Goal: Transaction & Acquisition: Book appointment/travel/reservation

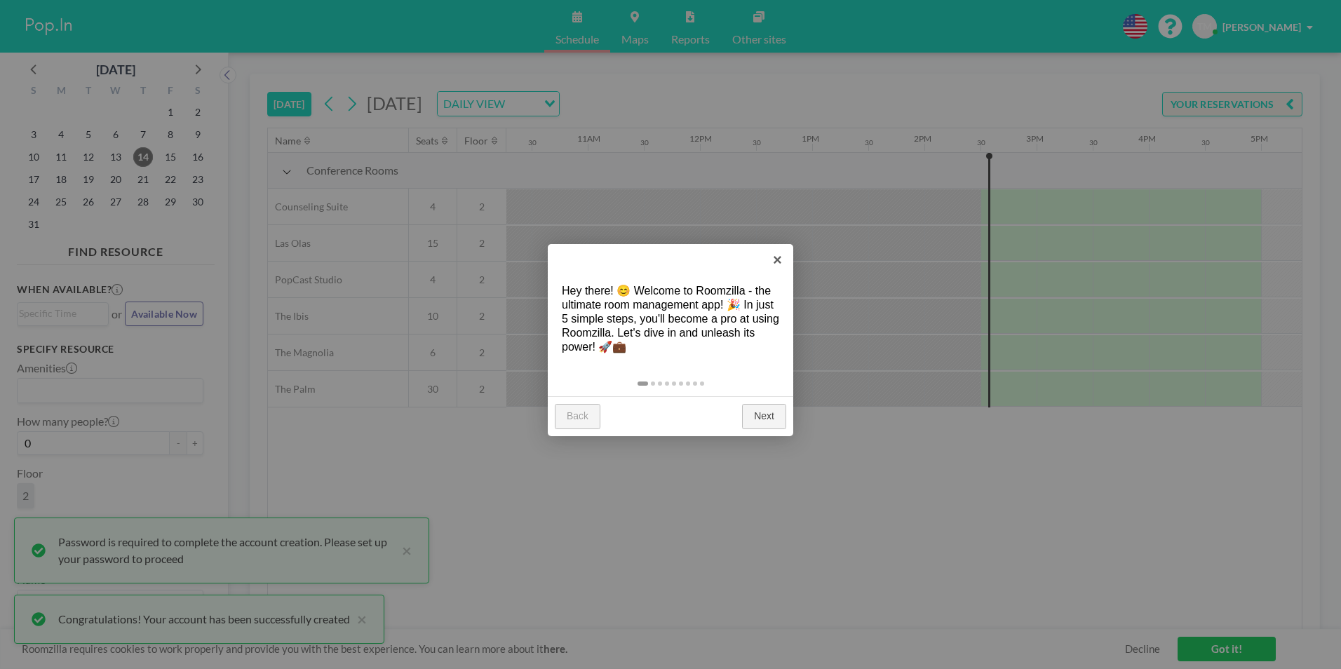
scroll to position [0, 1571]
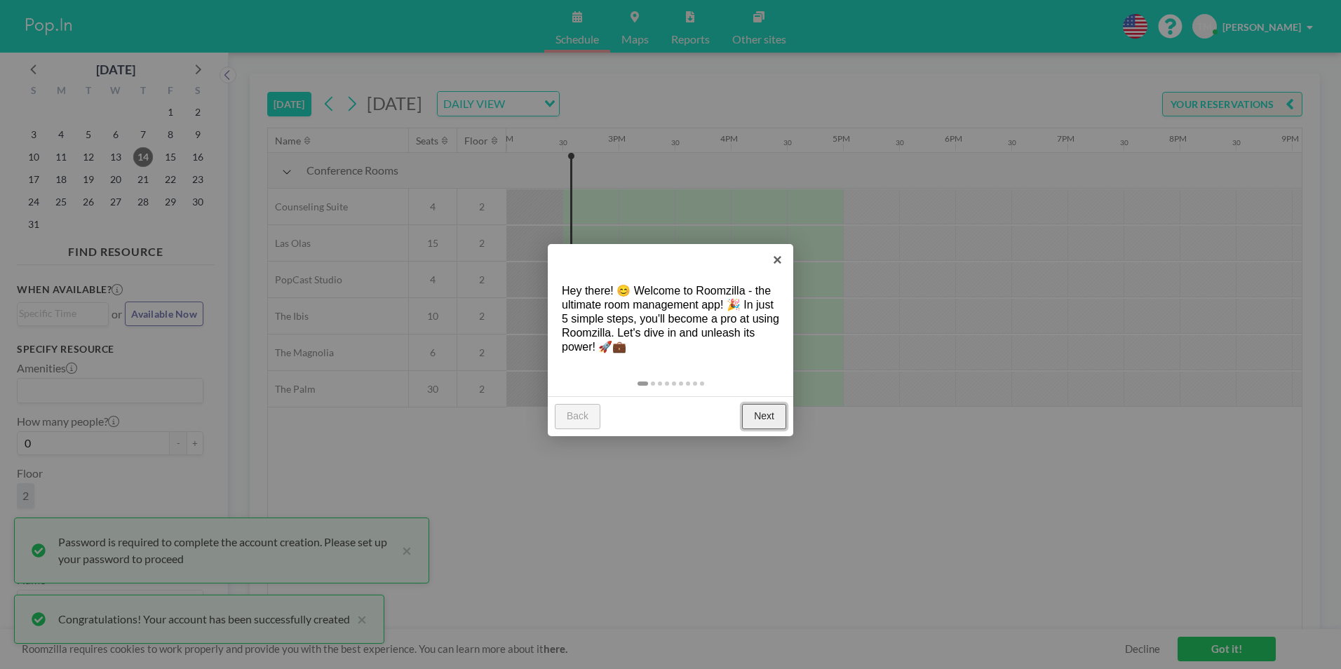
click at [776, 426] on link "Next" at bounding box center [764, 416] width 44 height 25
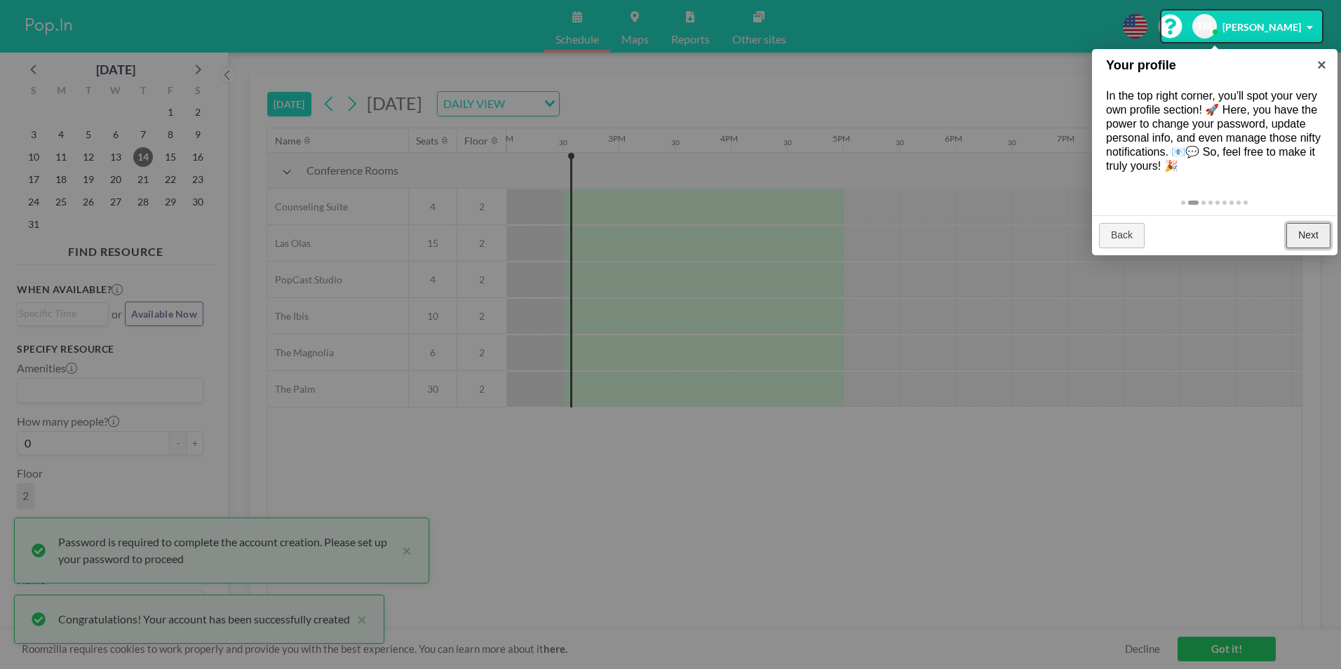
click at [1291, 225] on link "Next" at bounding box center [1308, 235] width 44 height 25
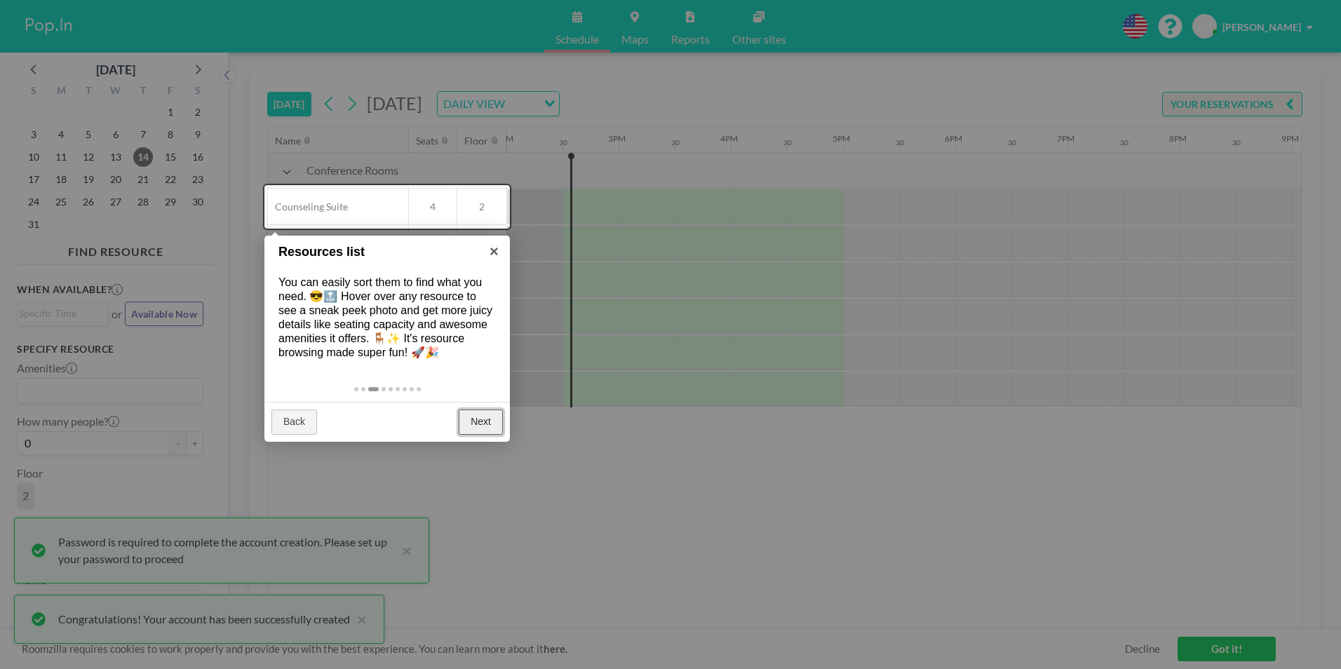
click at [480, 424] on link "Next" at bounding box center [481, 422] width 44 height 25
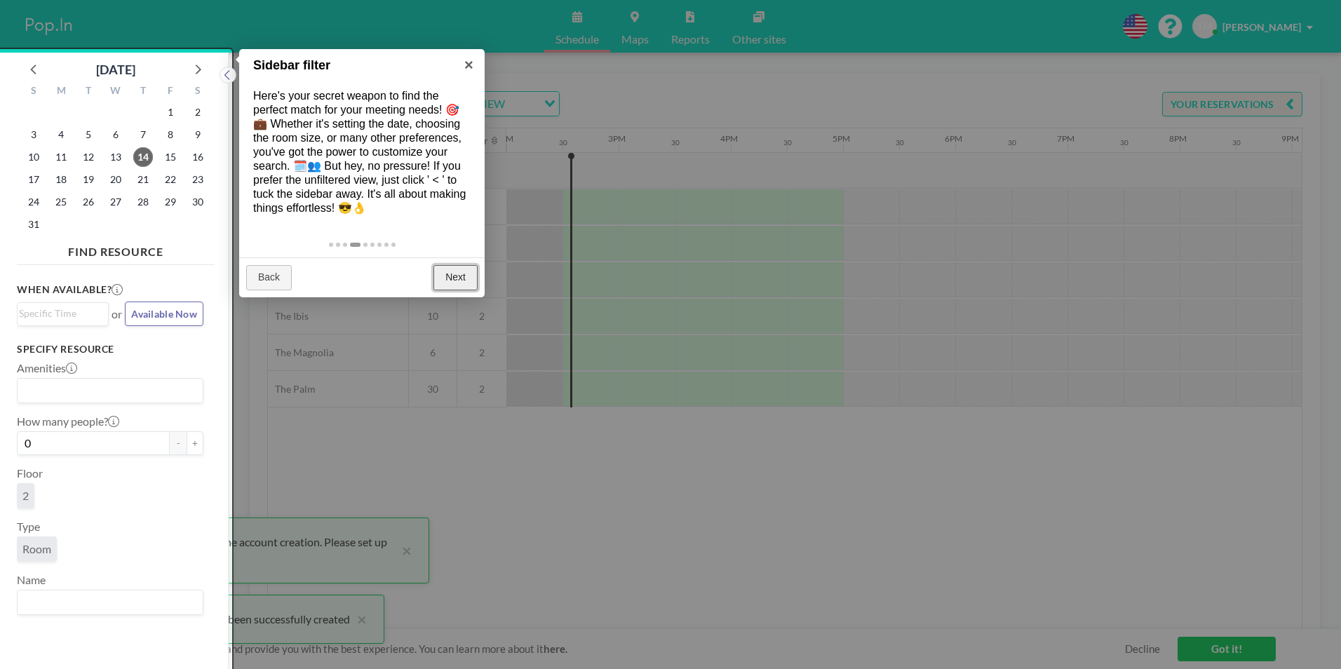
scroll to position [4, 0]
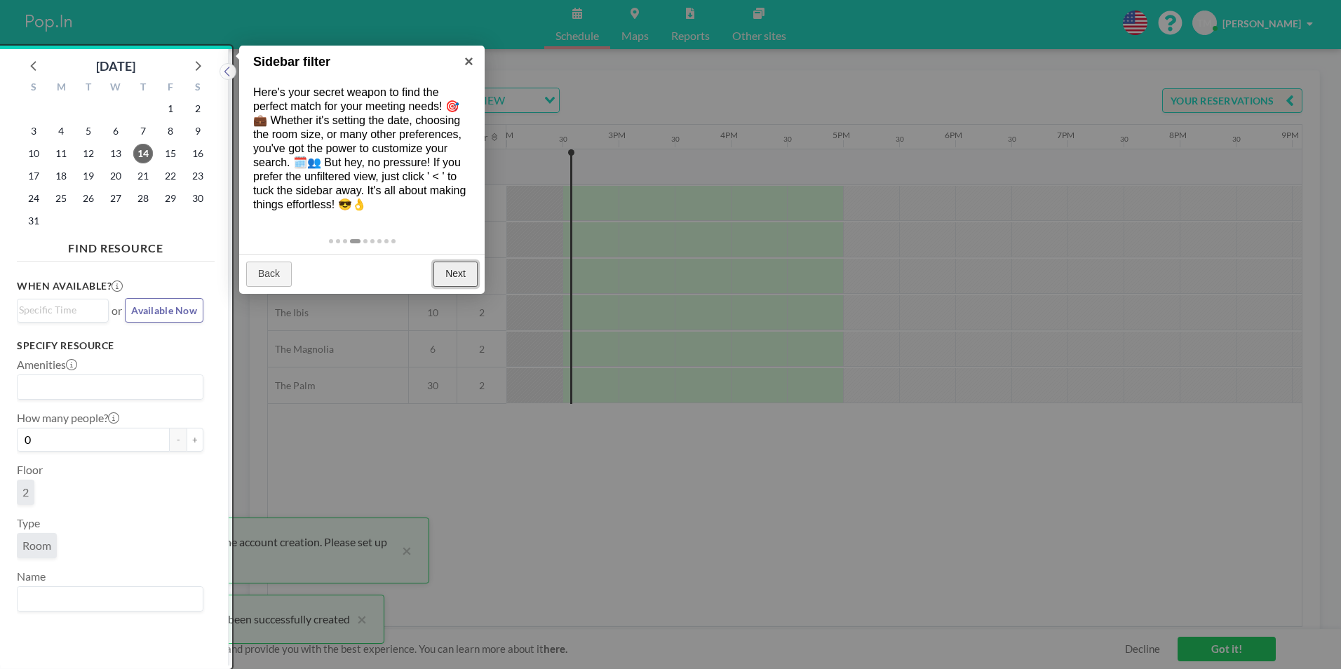
click at [454, 278] on link "Next" at bounding box center [455, 274] width 44 height 25
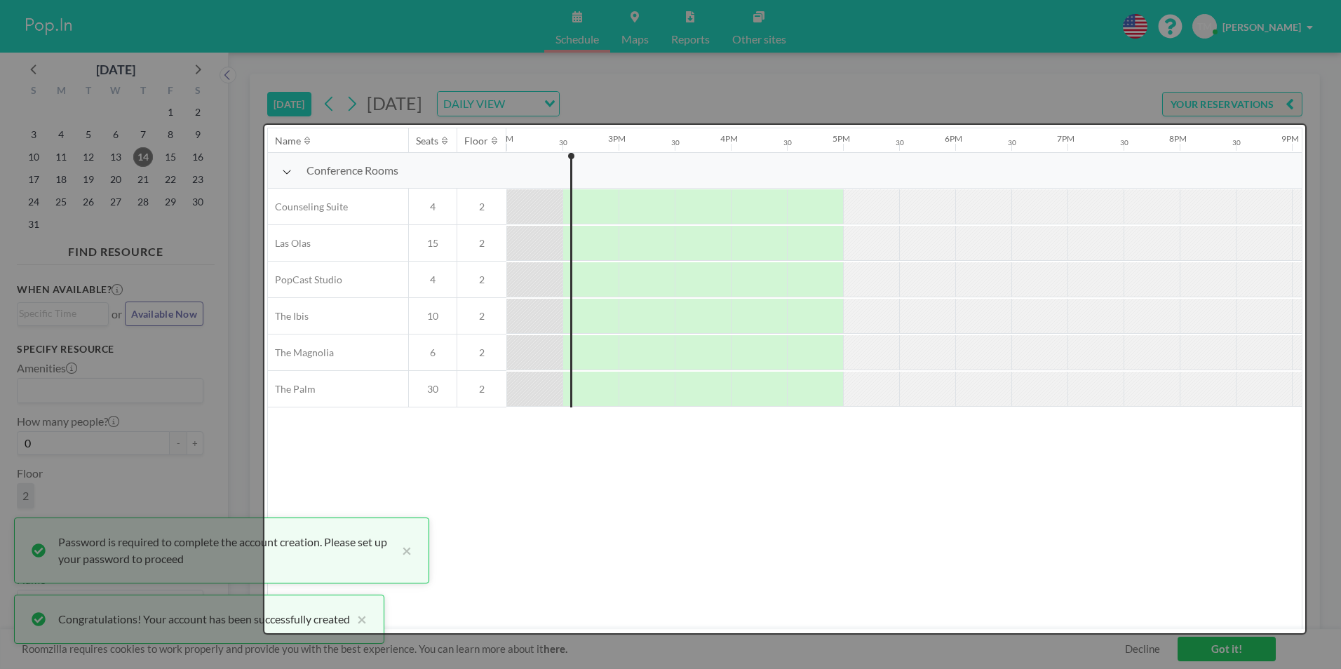
scroll to position [0, 0]
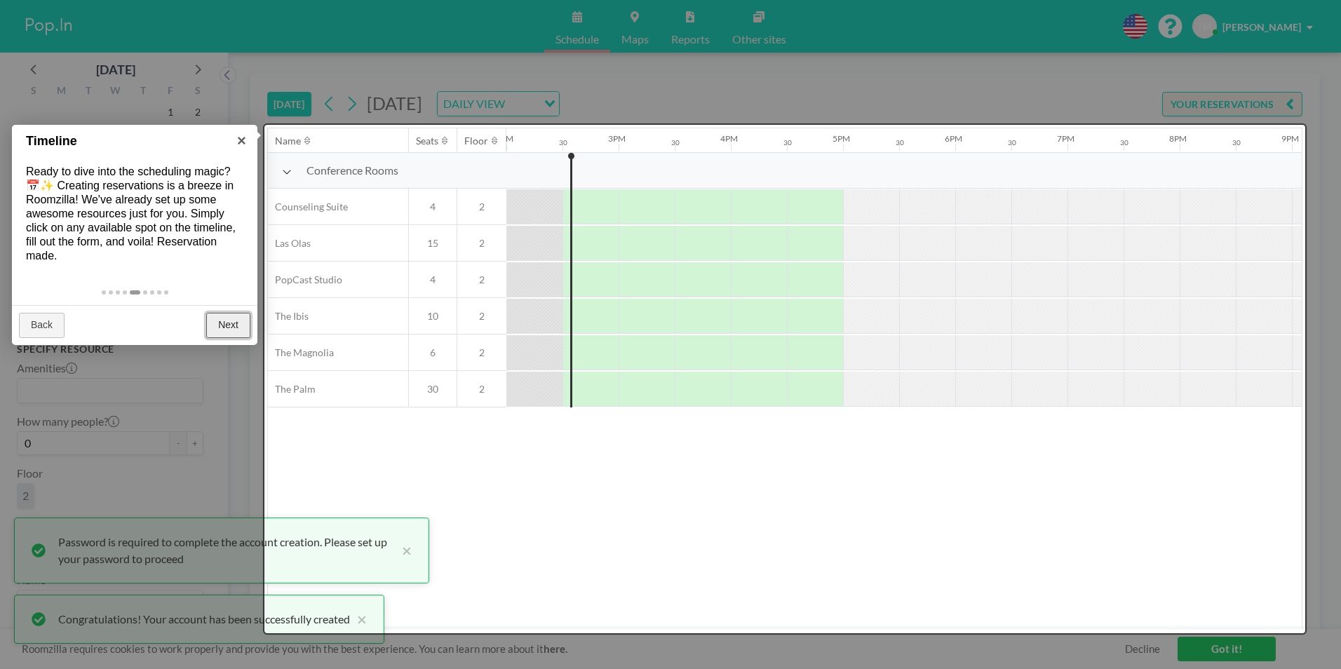
click at [238, 322] on link "Next" at bounding box center [228, 325] width 44 height 25
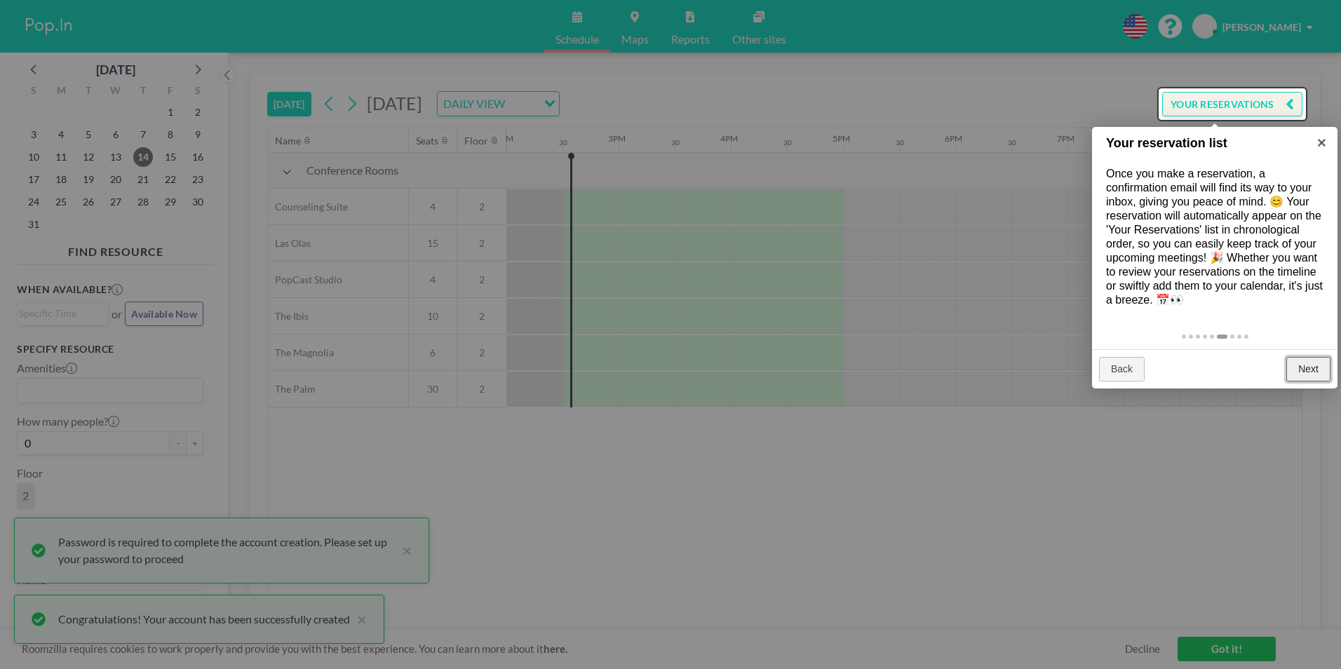
click at [1308, 369] on link "Next" at bounding box center [1308, 369] width 44 height 25
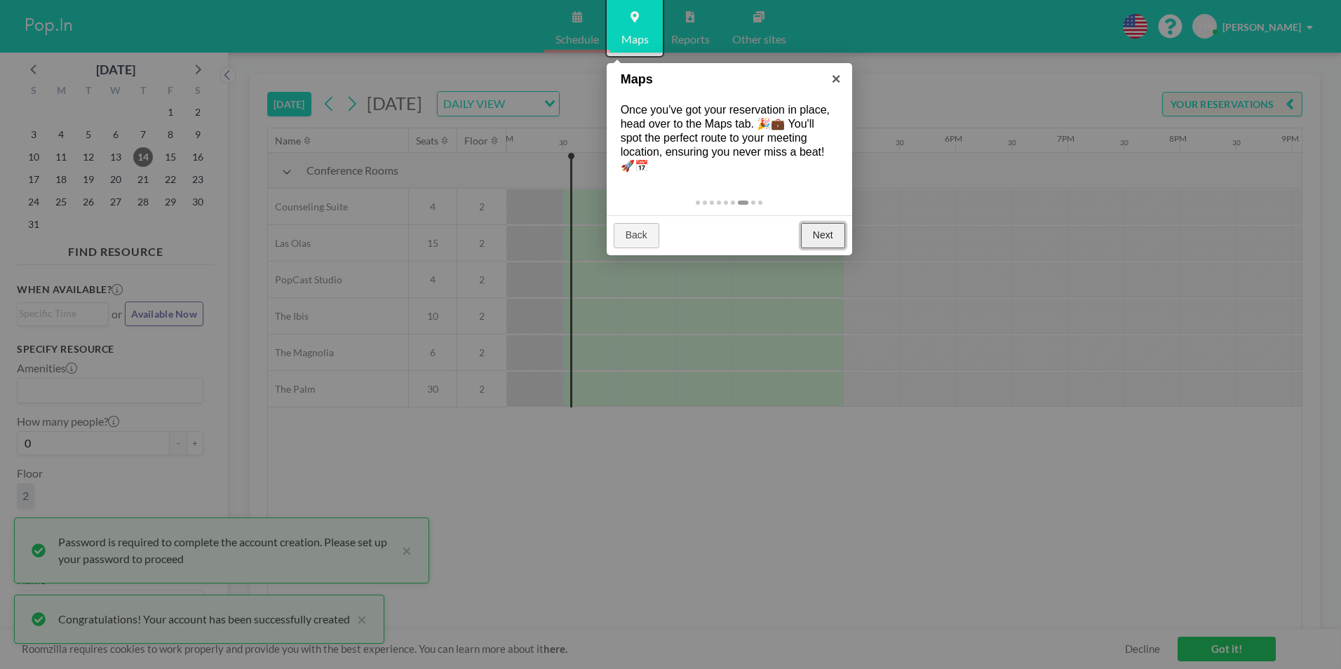
click at [826, 246] on link "Next" at bounding box center [823, 235] width 44 height 25
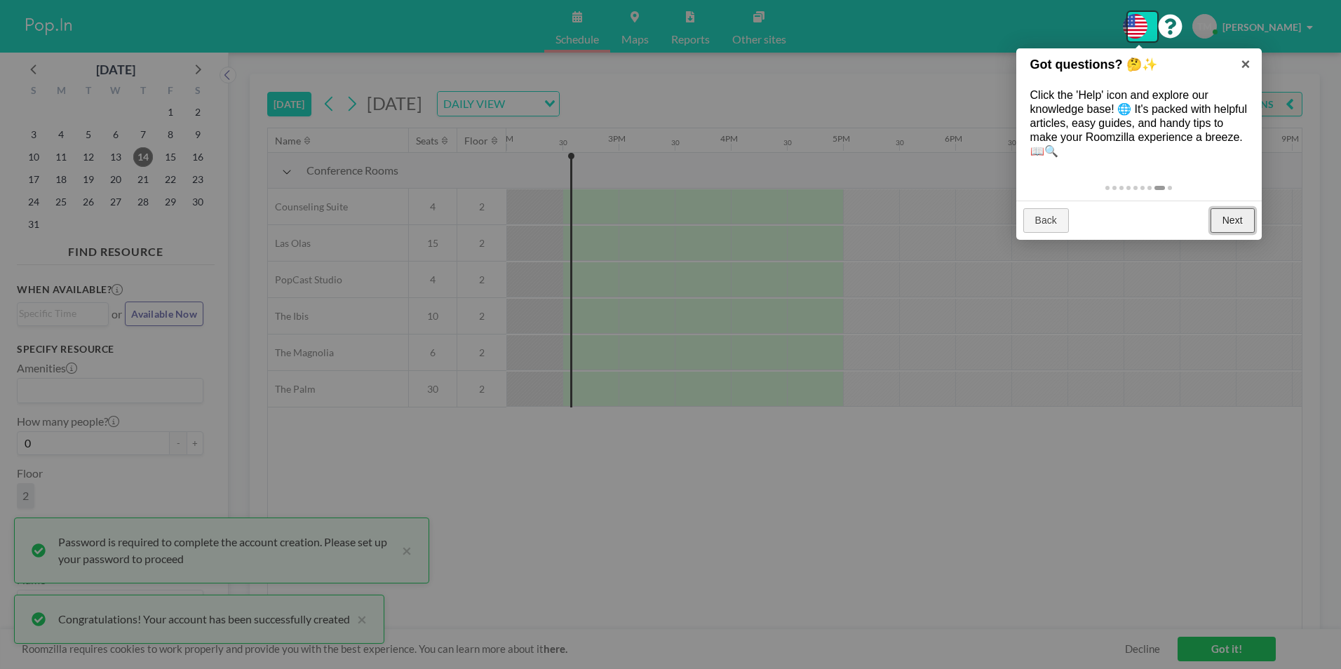
click at [1246, 231] on link "Next" at bounding box center [1233, 220] width 44 height 25
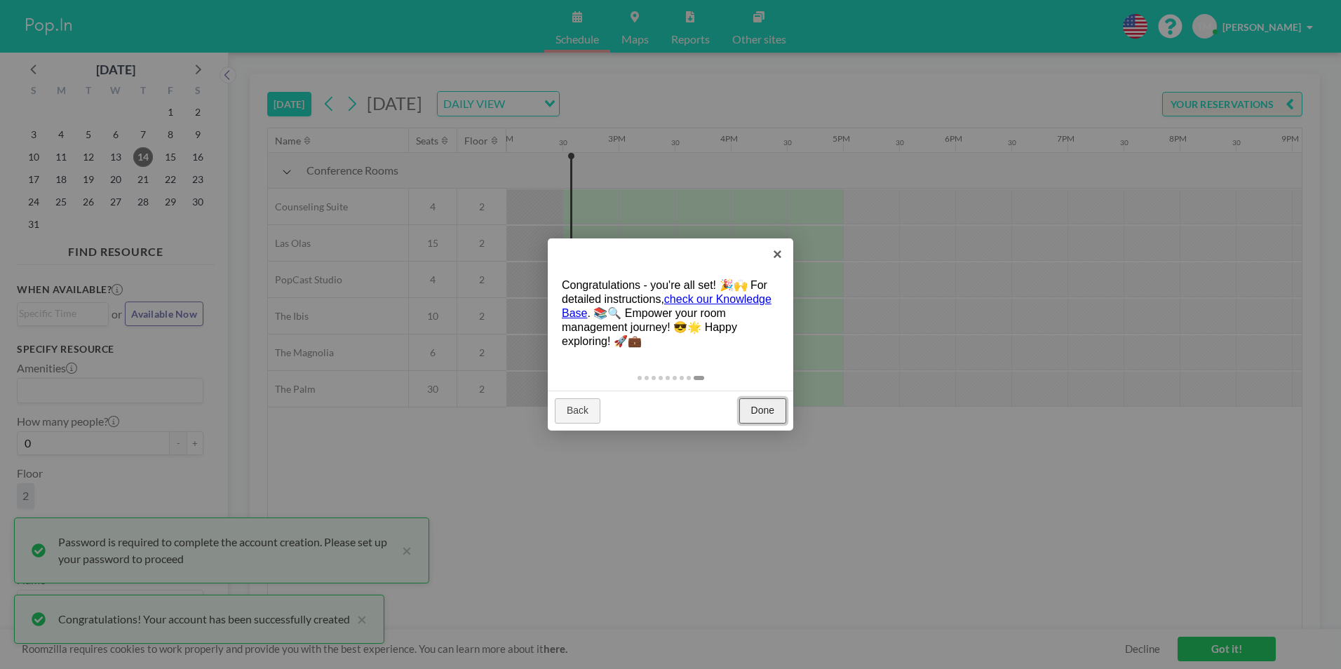
click at [760, 411] on link "Done" at bounding box center [762, 410] width 47 height 25
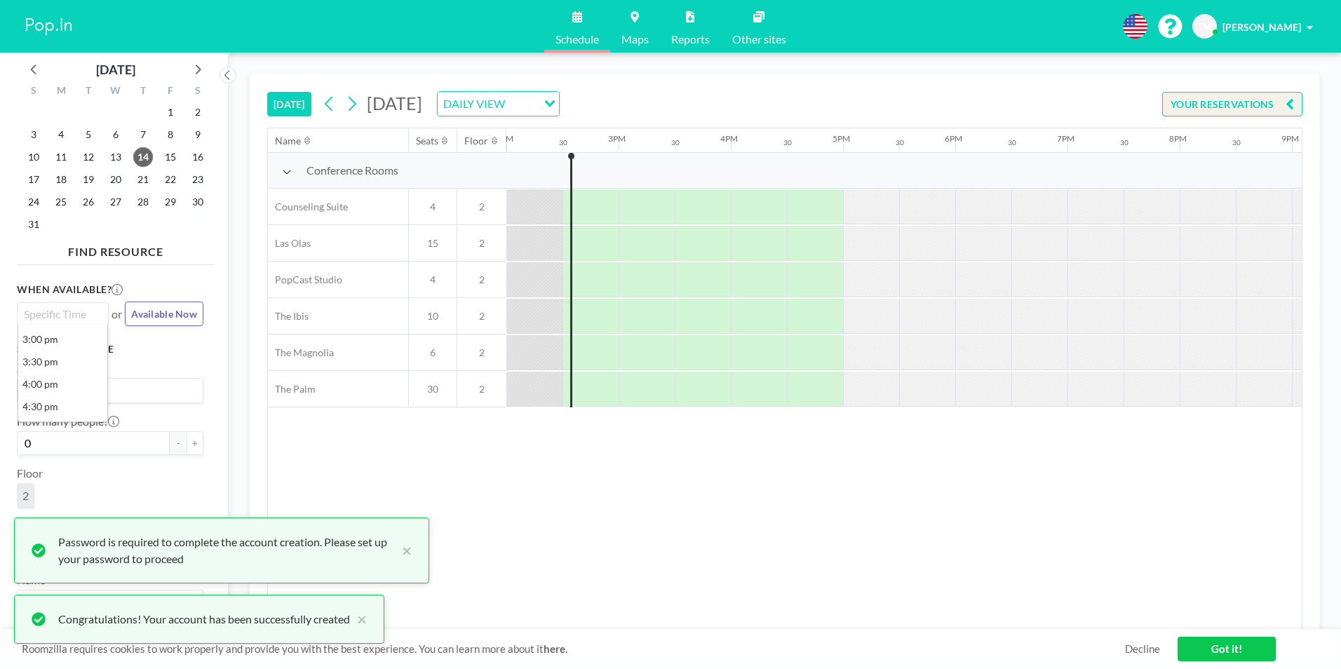
click at [67, 313] on input "Search for option" at bounding box center [59, 314] width 81 height 17
click at [170, 154] on span "15" at bounding box center [171, 157] width 20 height 20
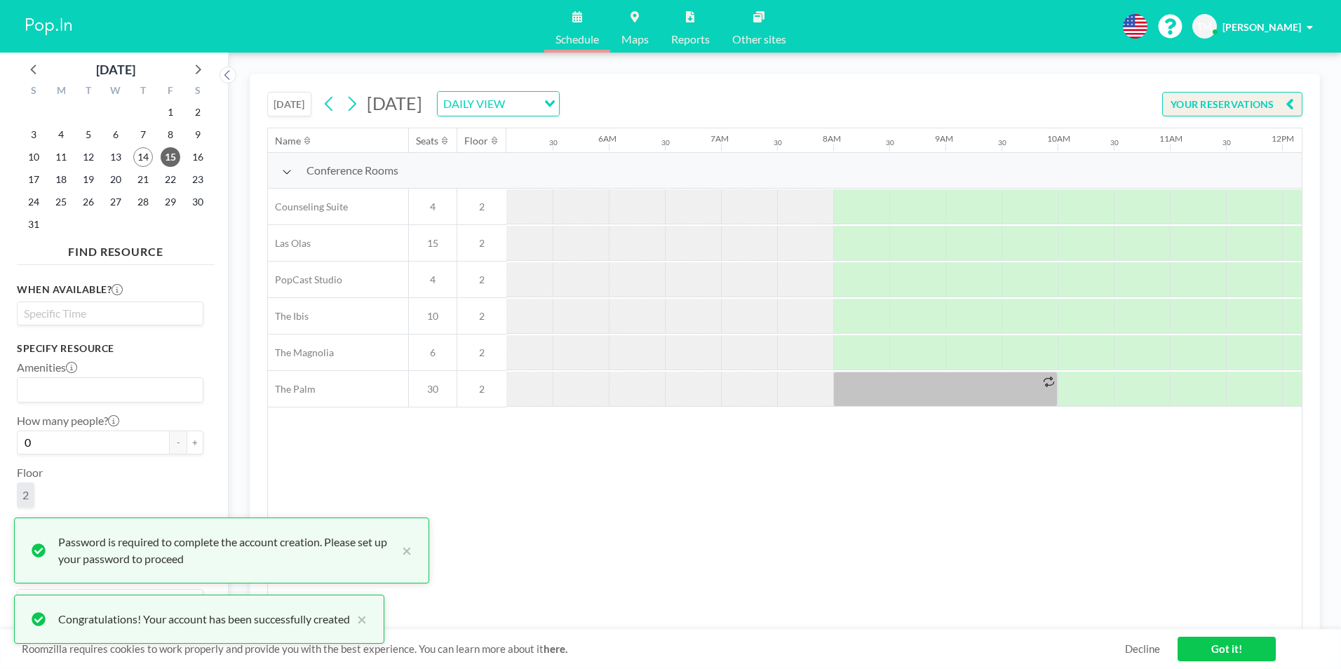
click at [50, 314] on input "Search for option" at bounding box center [107, 313] width 176 height 17
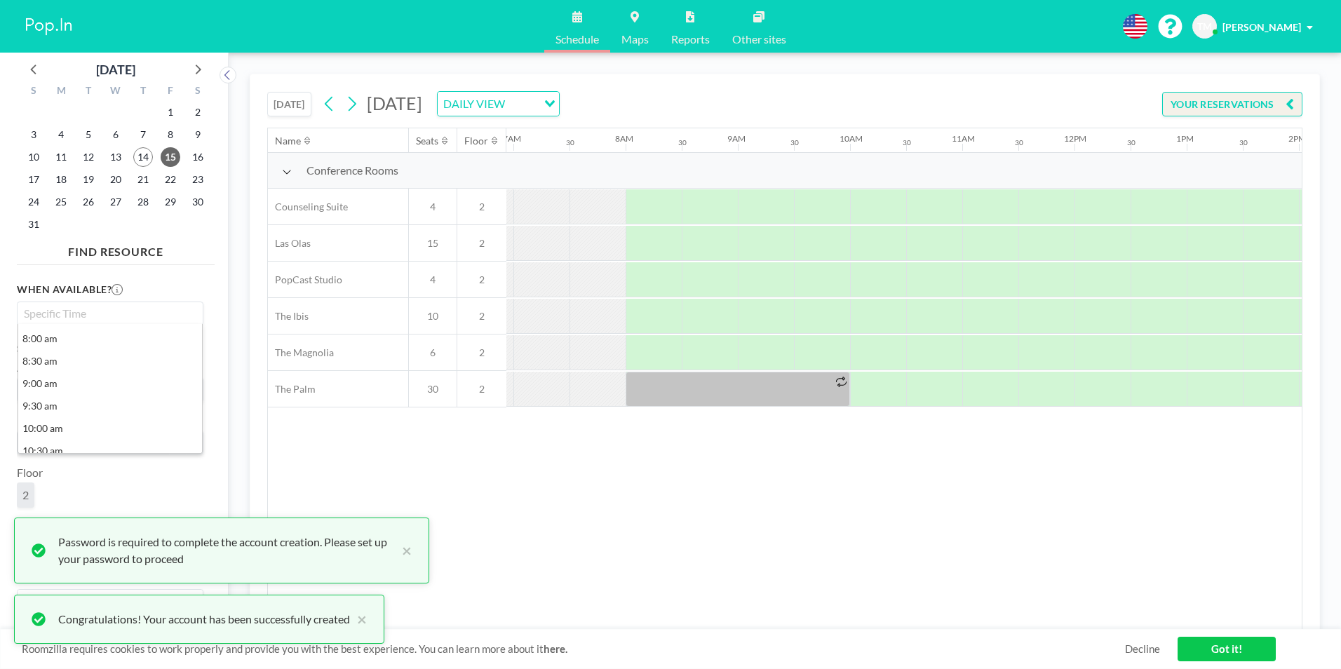
scroll to position [0, 842]
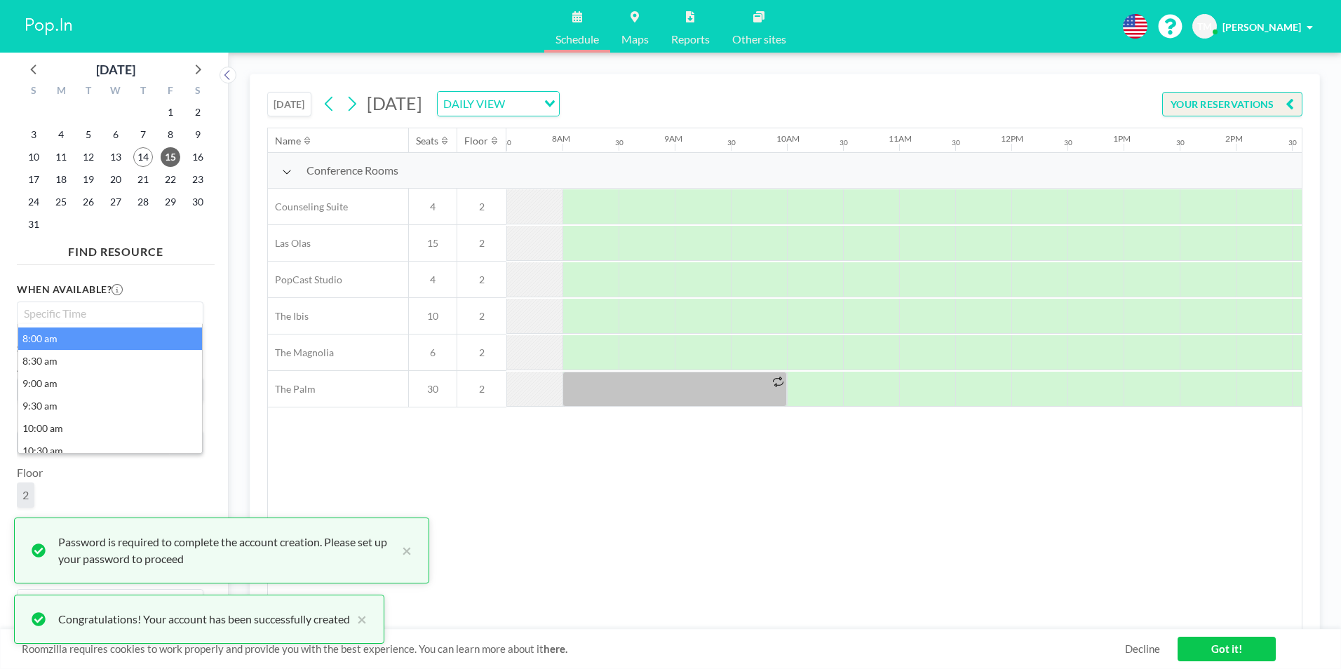
click at [48, 337] on li "8:00 am" at bounding box center [110, 339] width 184 height 22
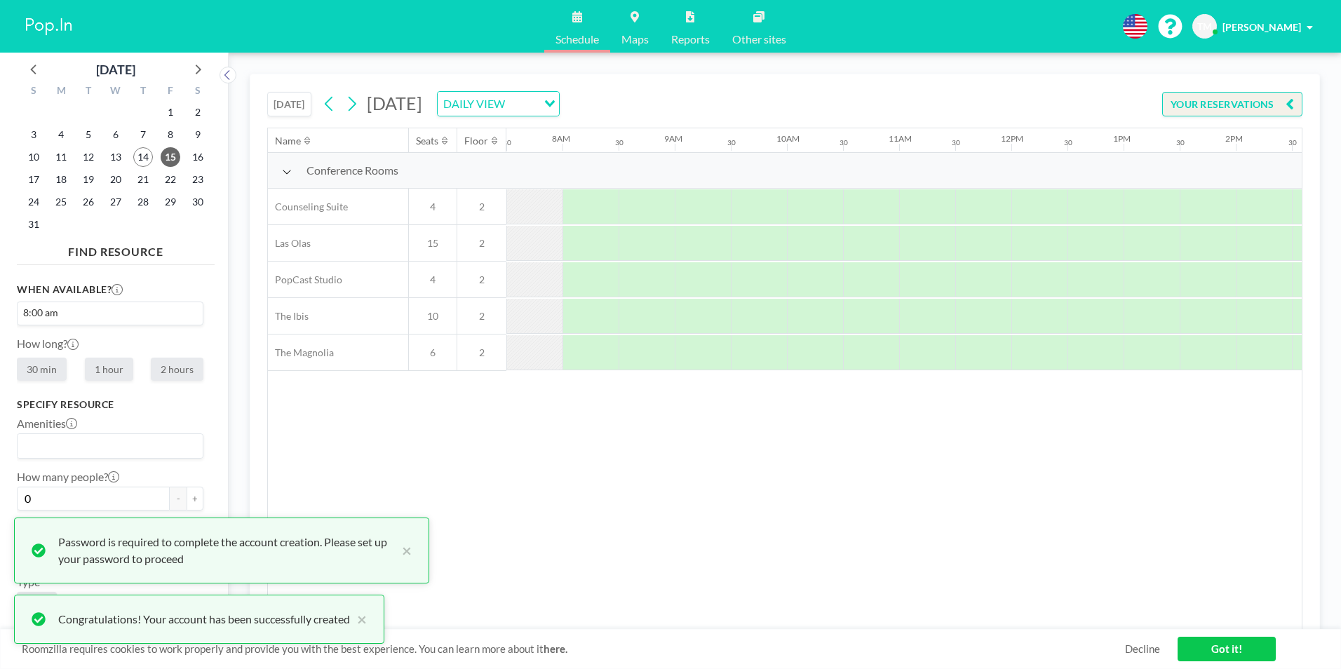
click at [123, 370] on label "1 hour" at bounding box center [109, 369] width 48 height 23
radio input "true"
click at [407, 549] on button "×" at bounding box center [404, 551] width 17 height 34
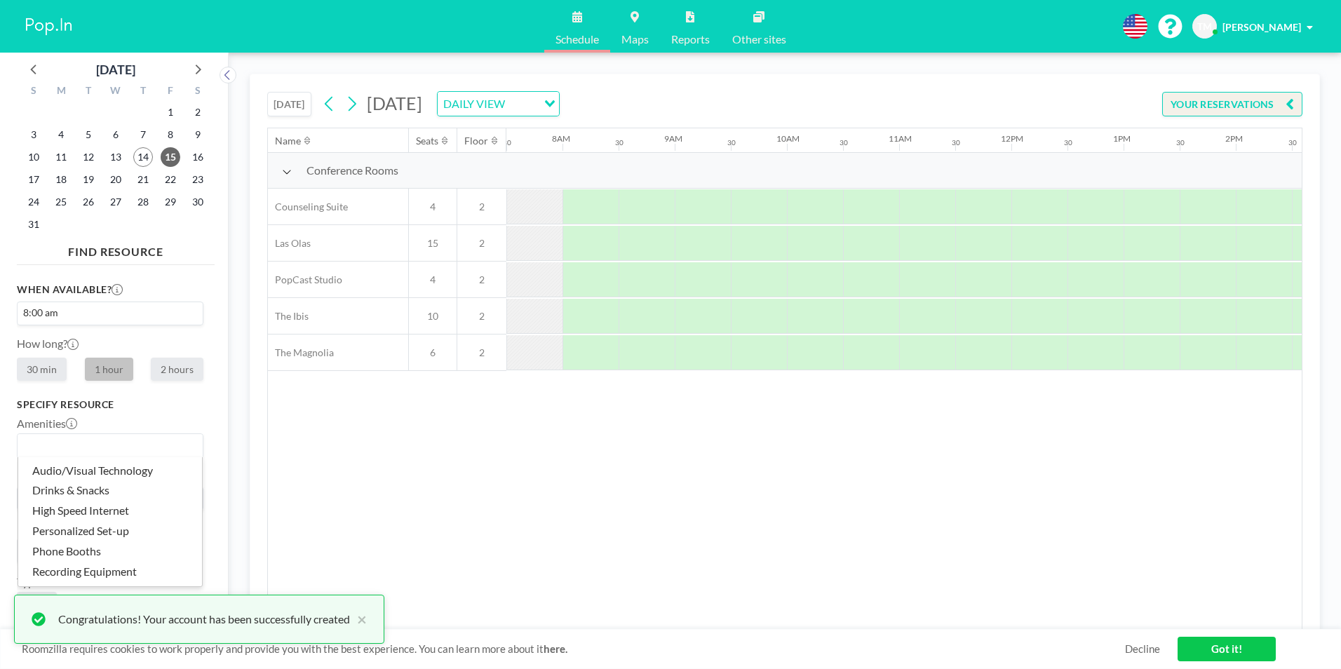
click at [67, 445] on input "Search for option" at bounding box center [107, 446] width 176 height 18
click at [258, 504] on div "[DATE] [DATE] DAILY VIEW Loading... YOUR RESERVATIONS Name Seats Floor 12AM 30 …" at bounding box center [785, 361] width 1070 height 574
click at [144, 496] on input "0" at bounding box center [93, 499] width 153 height 24
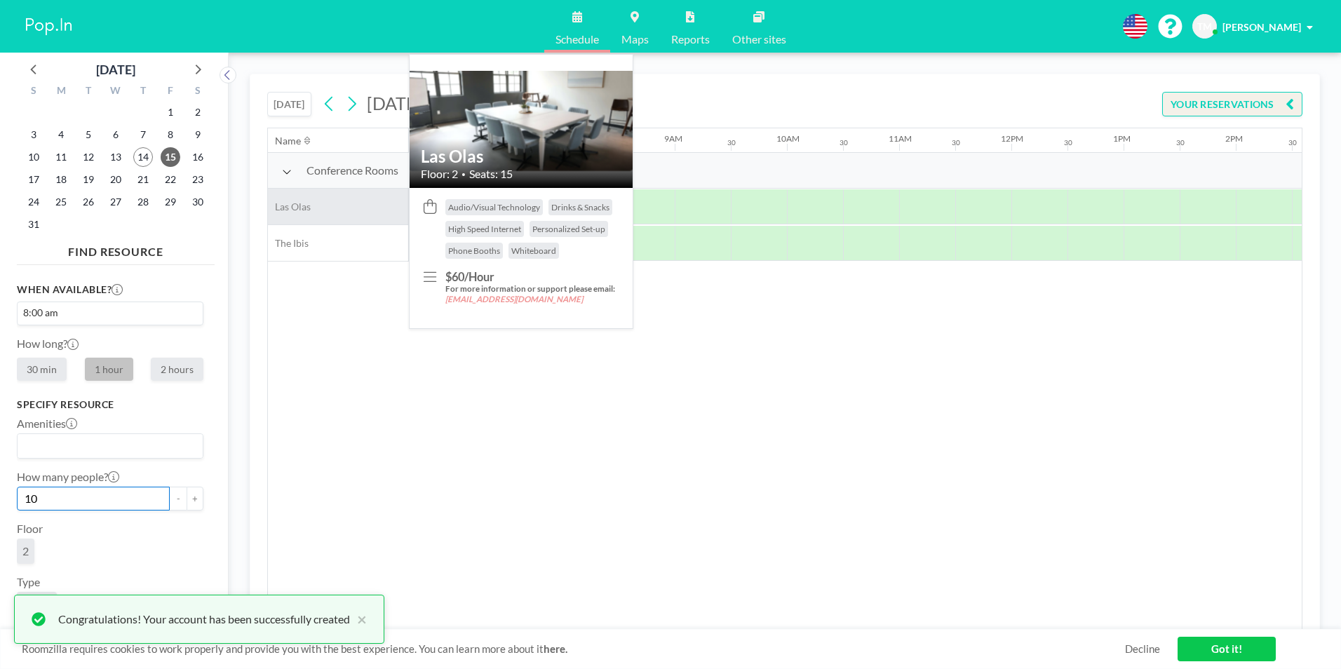
type input "10"
click at [361, 204] on div "Las Olas" at bounding box center [338, 207] width 140 height 36
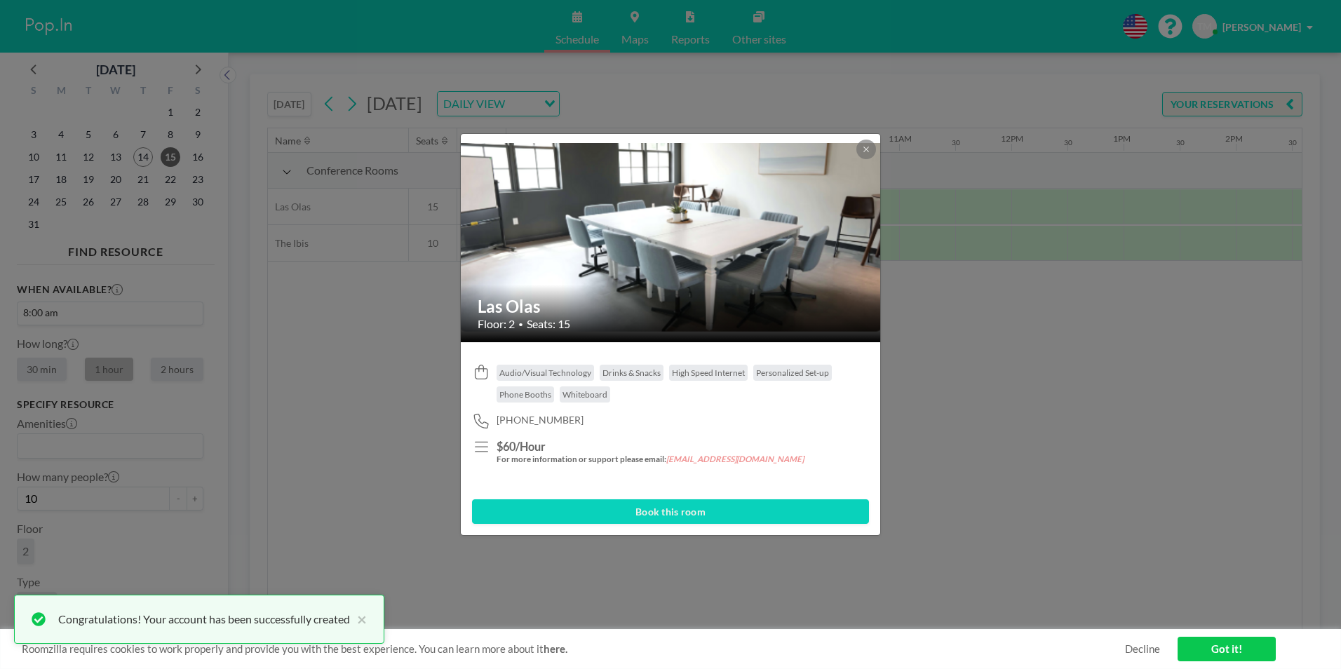
click at [640, 509] on button "Book this room" at bounding box center [670, 511] width 397 height 25
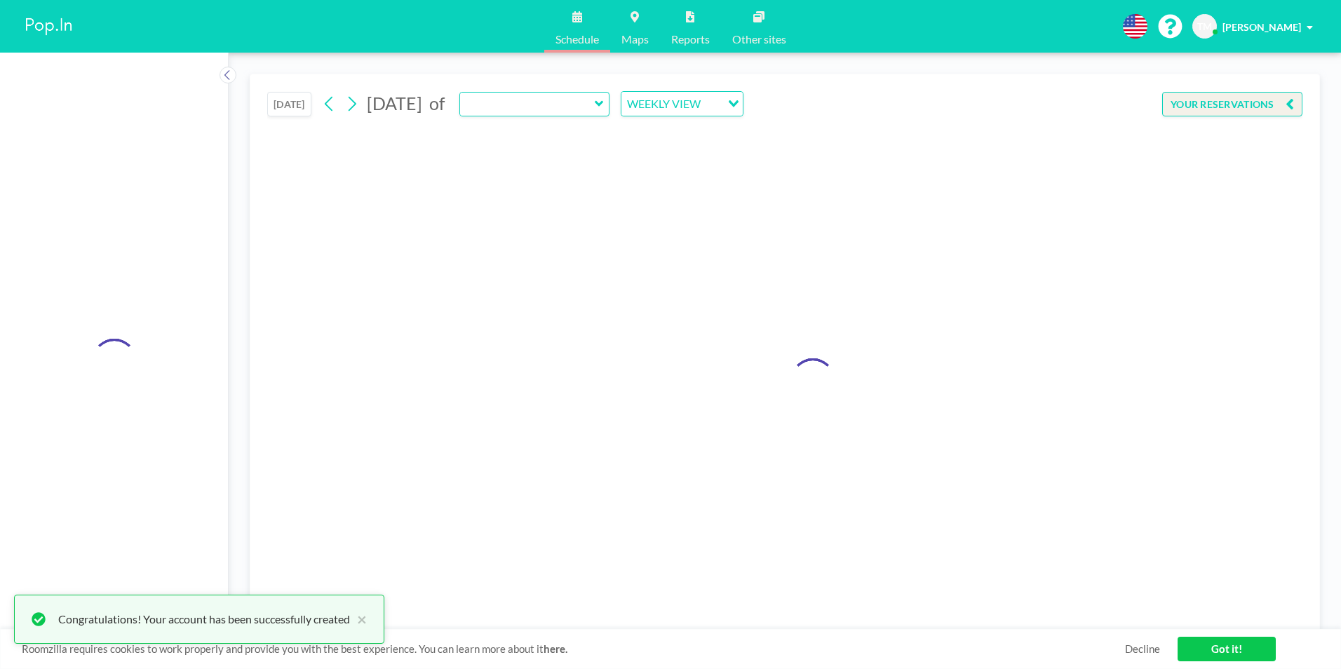
type input "Las Olas"
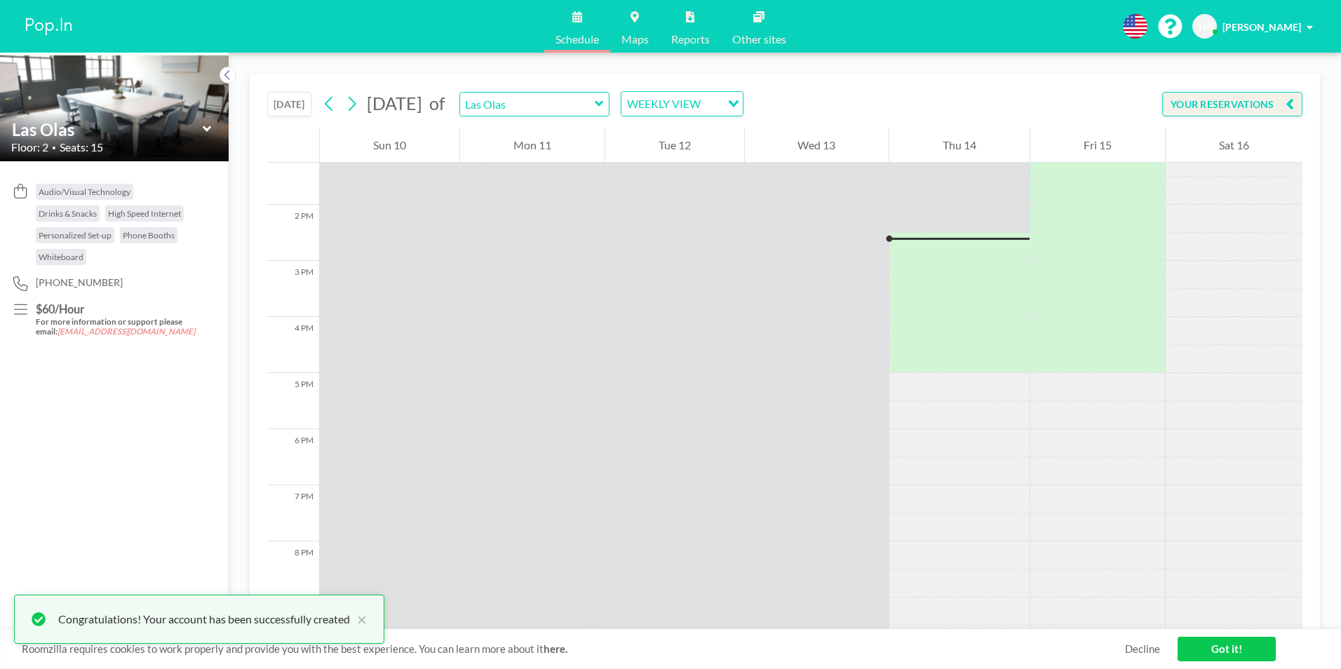
scroll to position [786, 0]
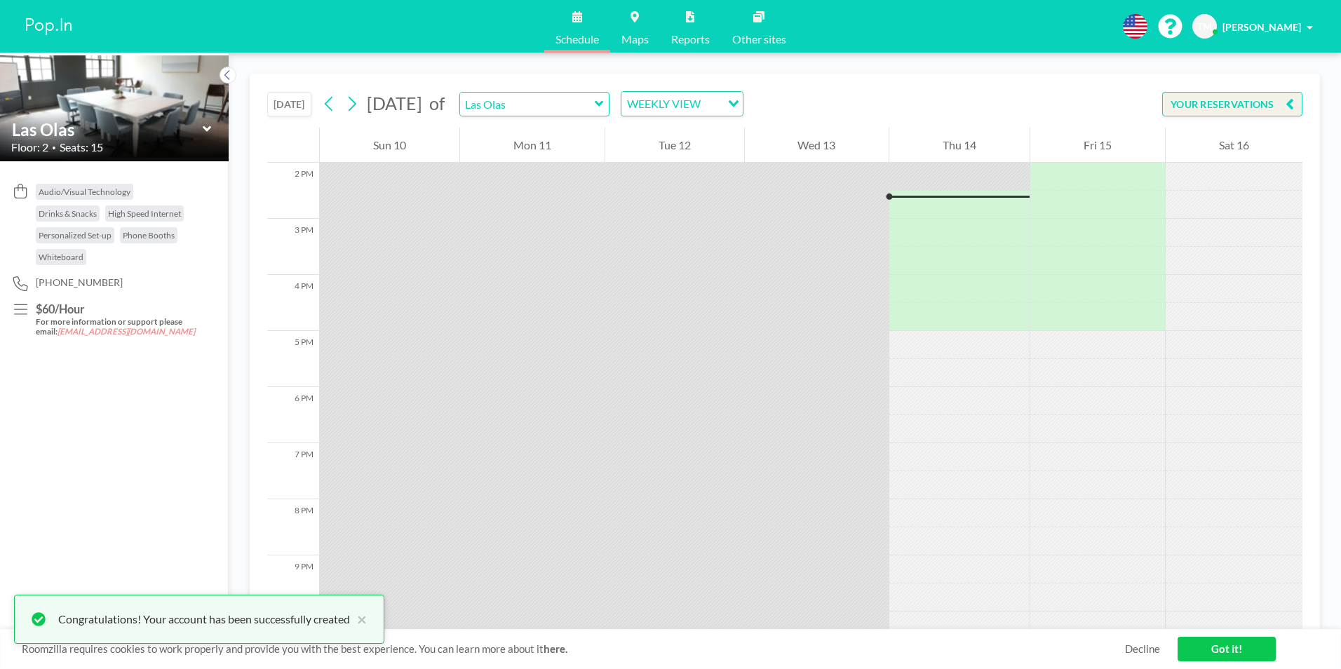
click at [1234, 649] on link "Got it!" at bounding box center [1227, 649] width 98 height 25
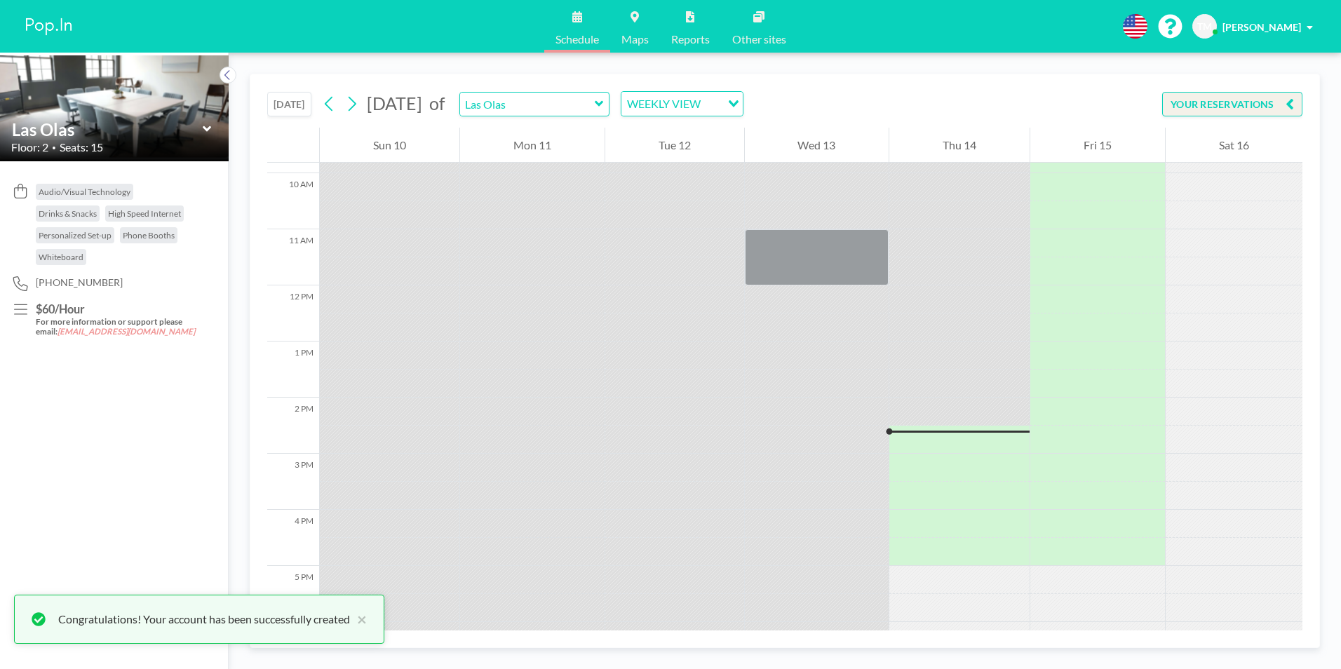
scroll to position [653, 0]
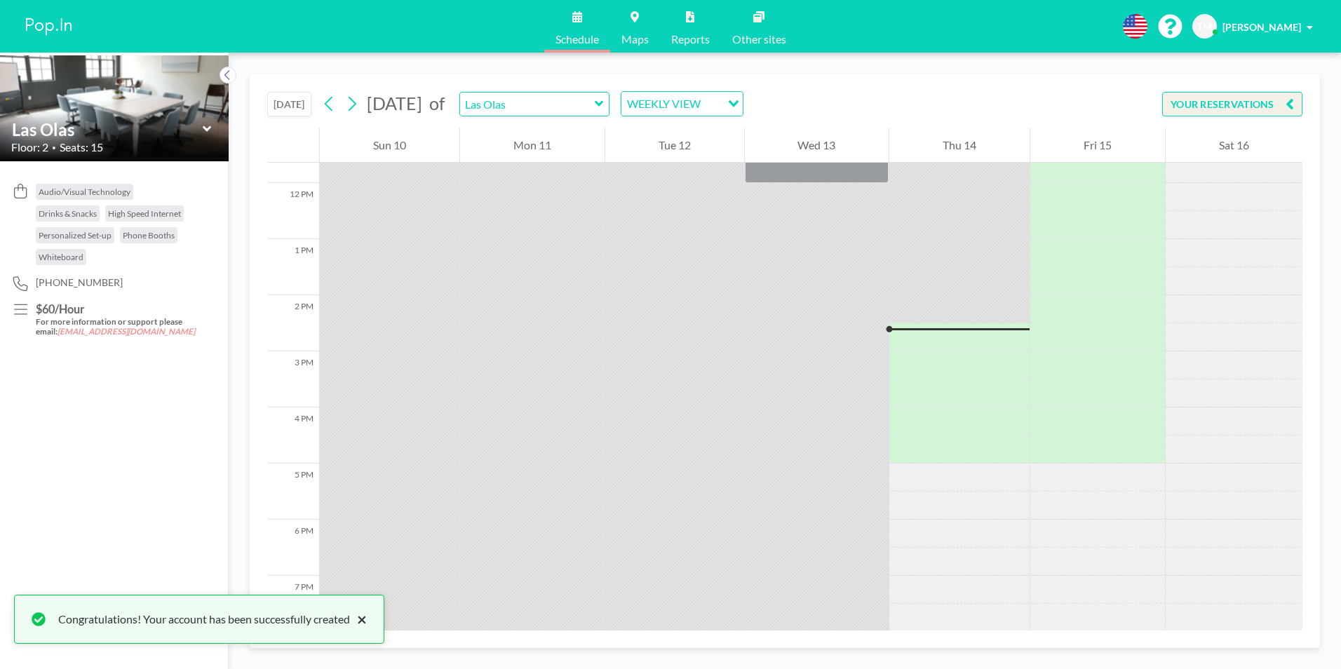
click at [367, 622] on button "×" at bounding box center [358, 619] width 17 height 17
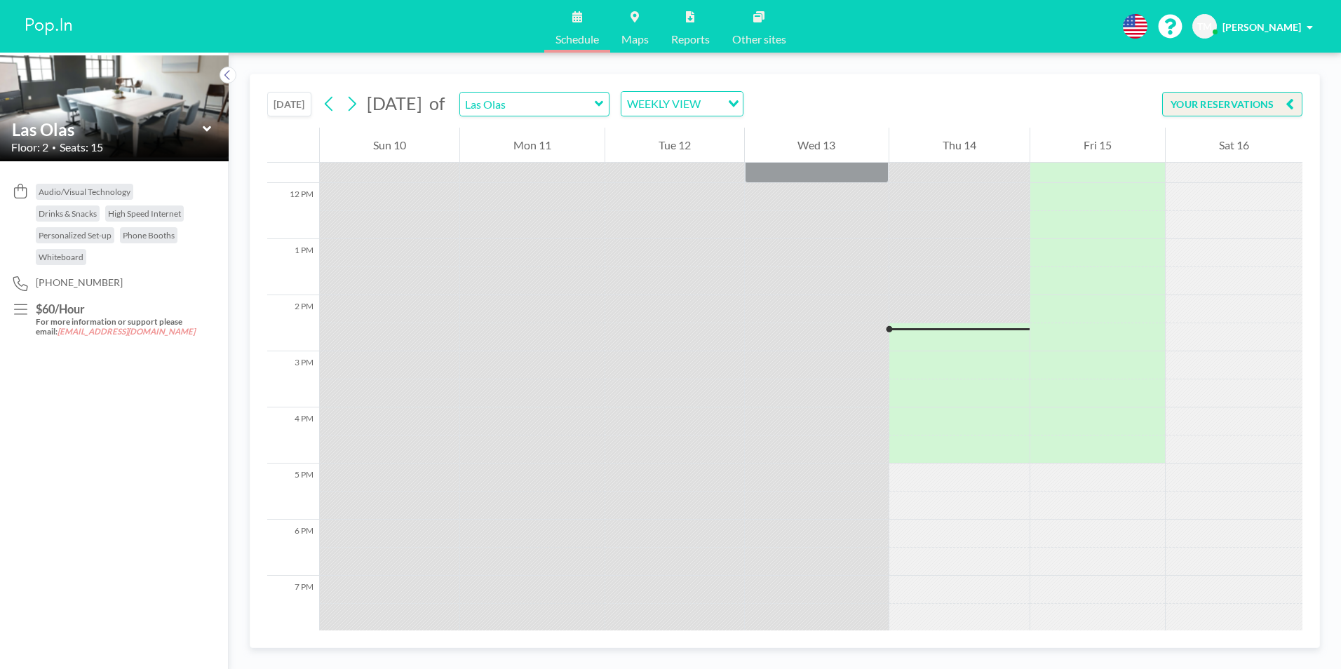
click at [1270, 101] on button "YOUR RESERVATIONS" at bounding box center [1232, 104] width 140 height 25
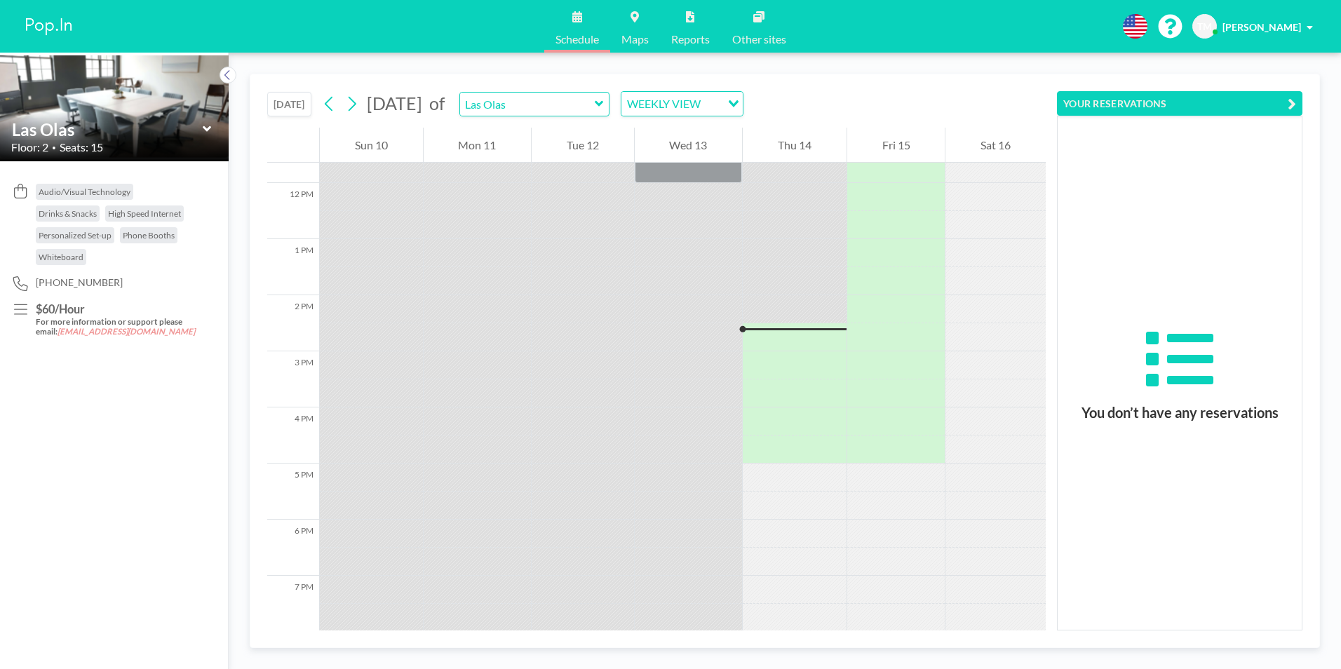
scroll to position [886, 0]
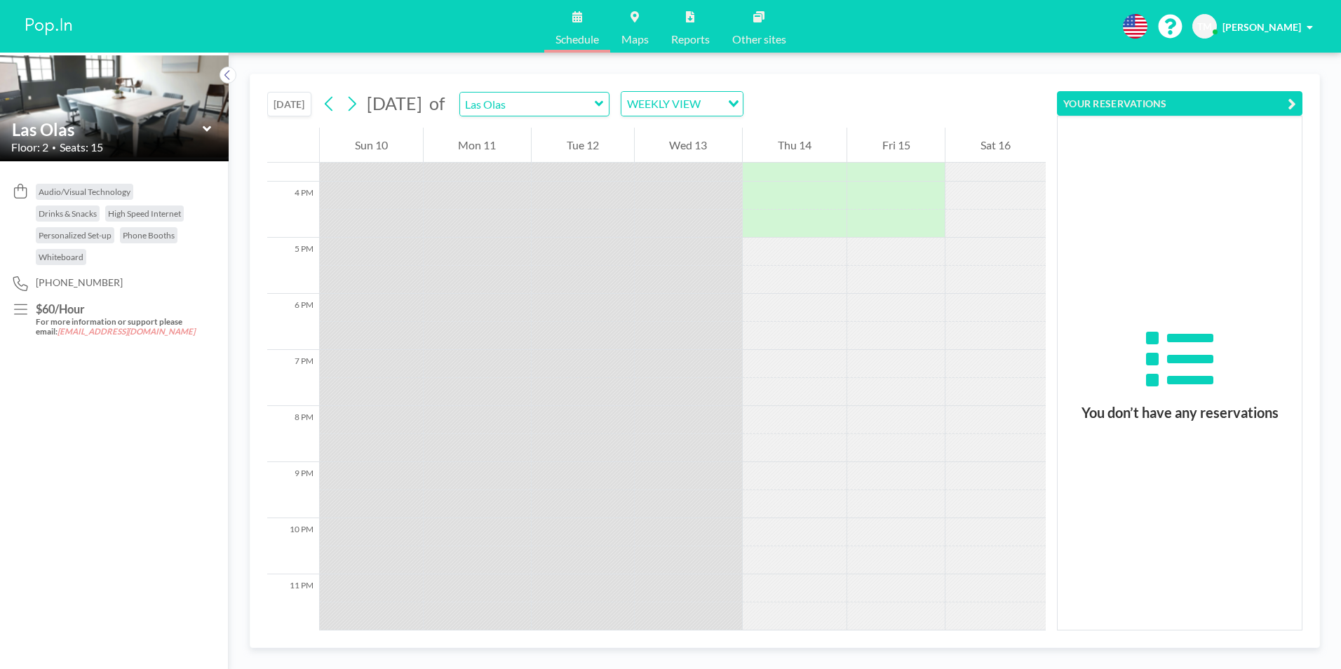
click at [126, 406] on div "Audio/Visual Technology Drinks & Snacks High Speed Internet Personalized Set-up…" at bounding box center [114, 415] width 229 height 508
click at [15, 307] on icon at bounding box center [20, 309] width 19 height 15
click at [213, 192] on div "Audio/Visual Technology Drinks & Snacks High Speed Internet Personalized Set-up…" at bounding box center [114, 415] width 229 height 508
click at [225, 72] on icon at bounding box center [227, 75] width 9 height 14
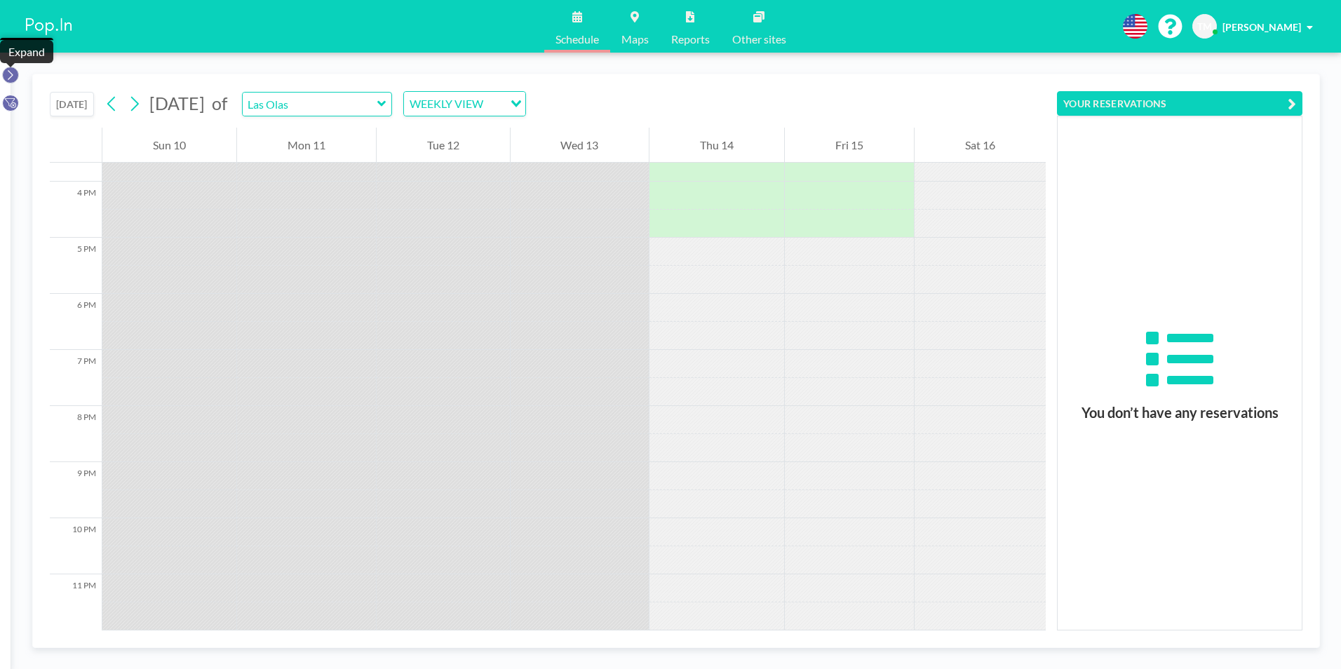
click at [14, 76] on icon at bounding box center [10, 75] width 9 height 14
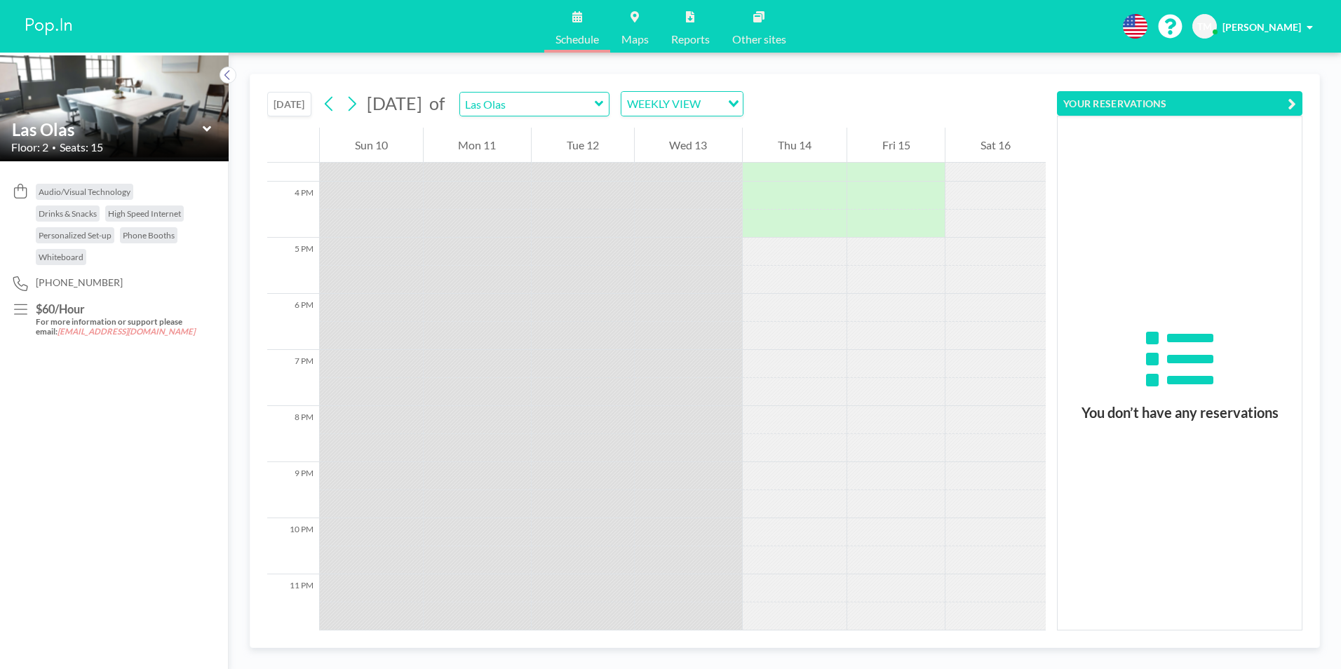
click at [15, 194] on icon at bounding box center [20, 191] width 13 height 15
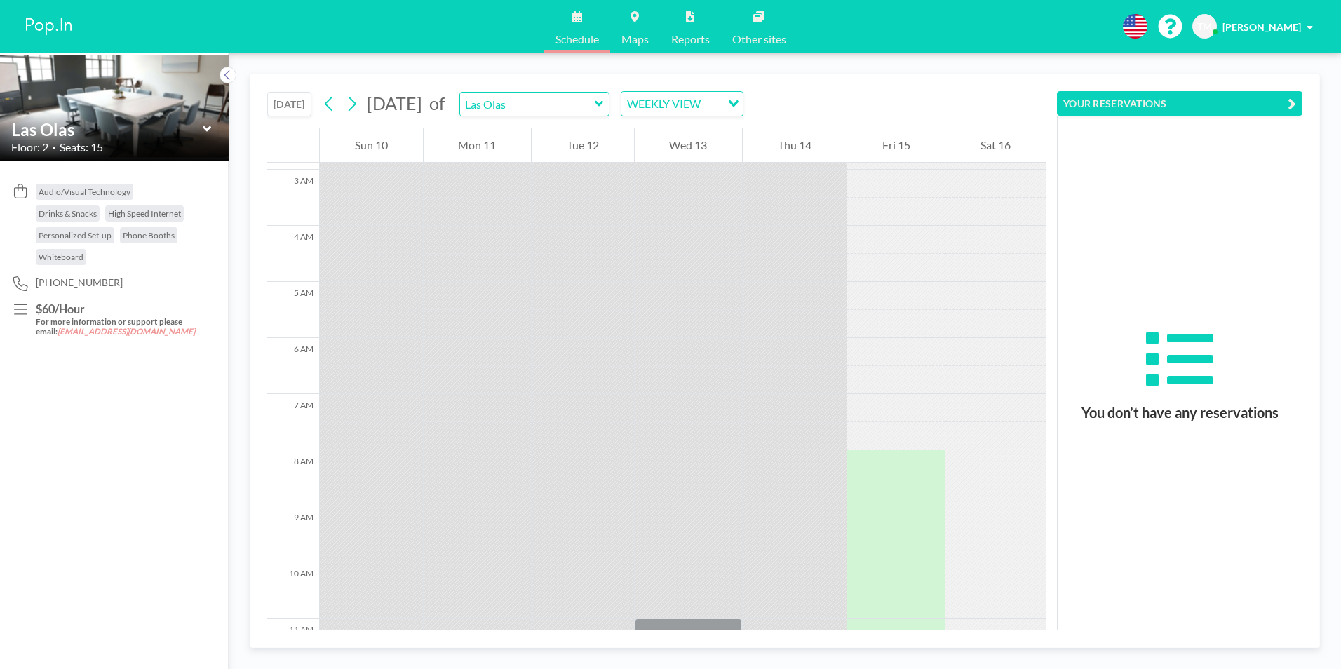
scroll to position [163, 0]
click at [868, 457] on div at bounding box center [896, 462] width 98 height 28
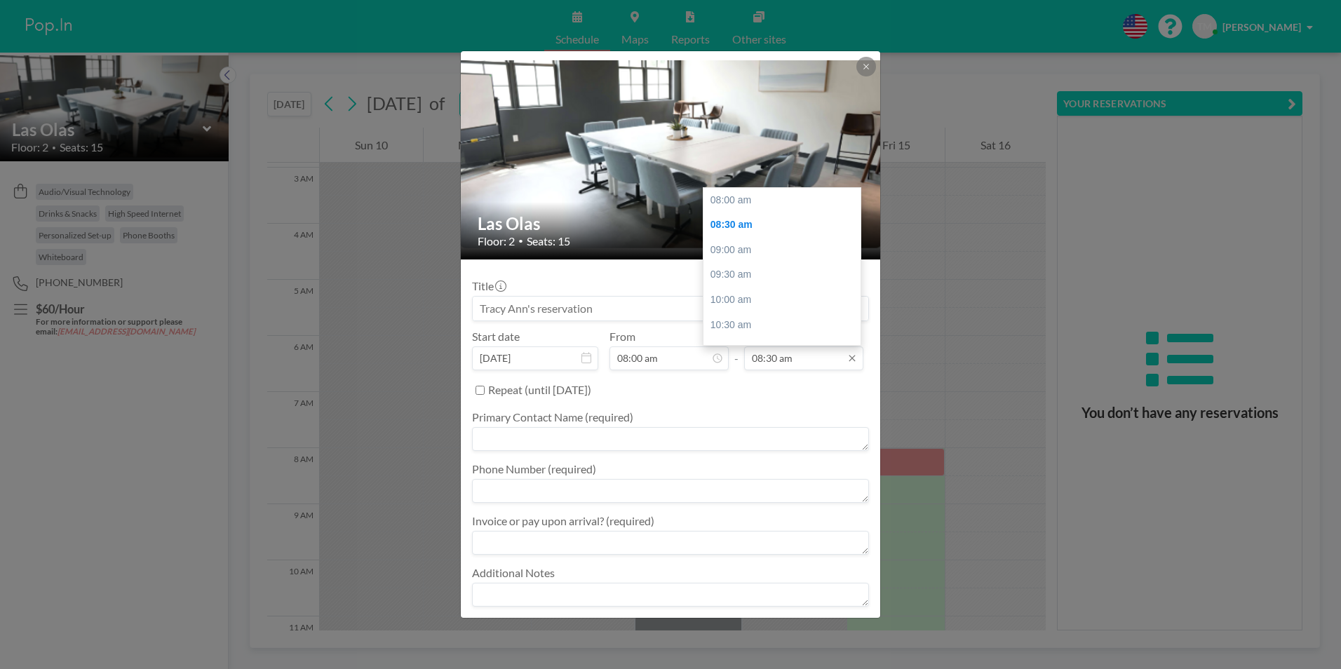
scroll to position [25, 0]
click at [720, 226] on div "09:00 am" at bounding box center [786, 225] width 164 height 25
type input "09:00 am"
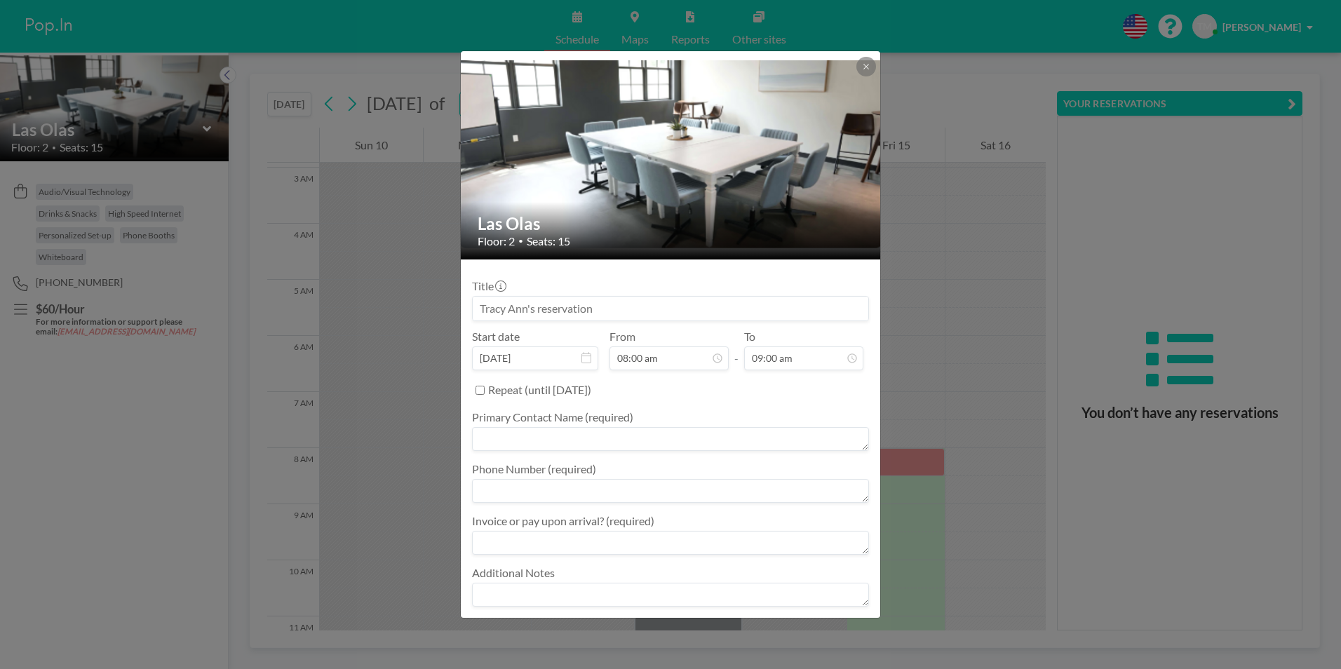
click at [545, 448] on textarea at bounding box center [670, 439] width 397 height 24
type textarea "[PERSON_NAME]"
click at [483, 482] on textarea at bounding box center [670, 491] width 397 height 24
type textarea "7703551163"
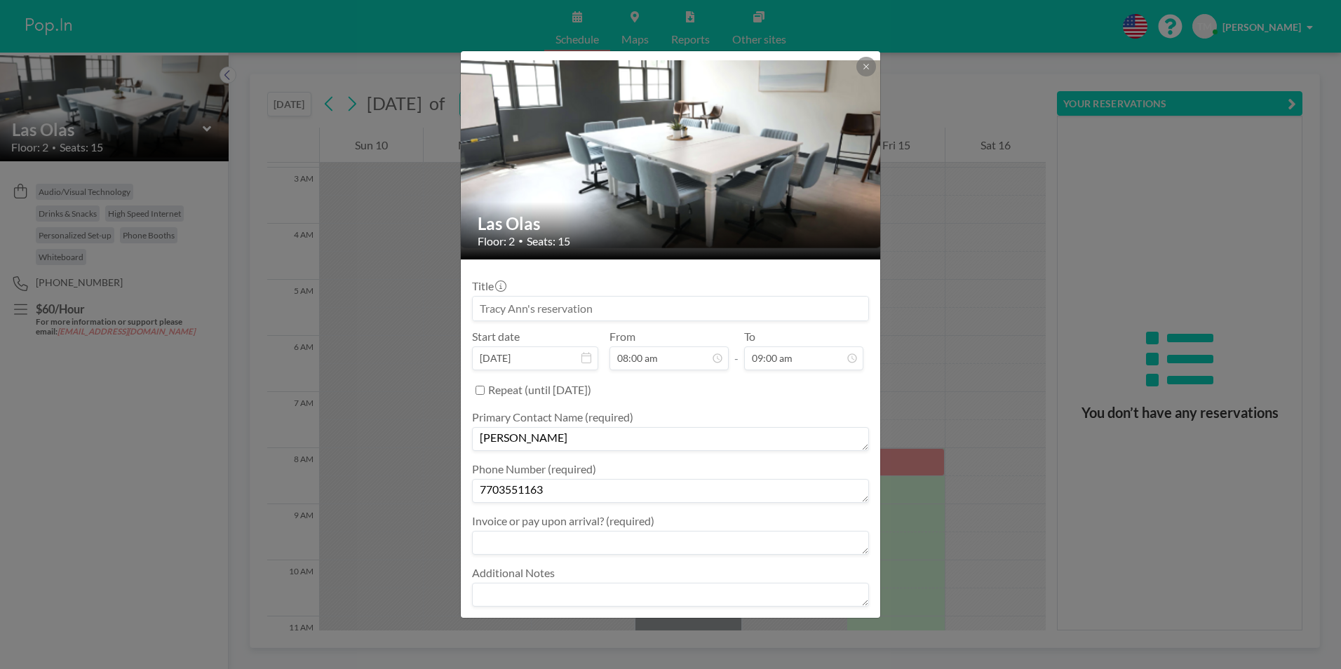
click at [513, 544] on textarea at bounding box center [670, 543] width 397 height 24
type textarea "invoice"
click at [525, 589] on textarea at bounding box center [670, 595] width 397 height 24
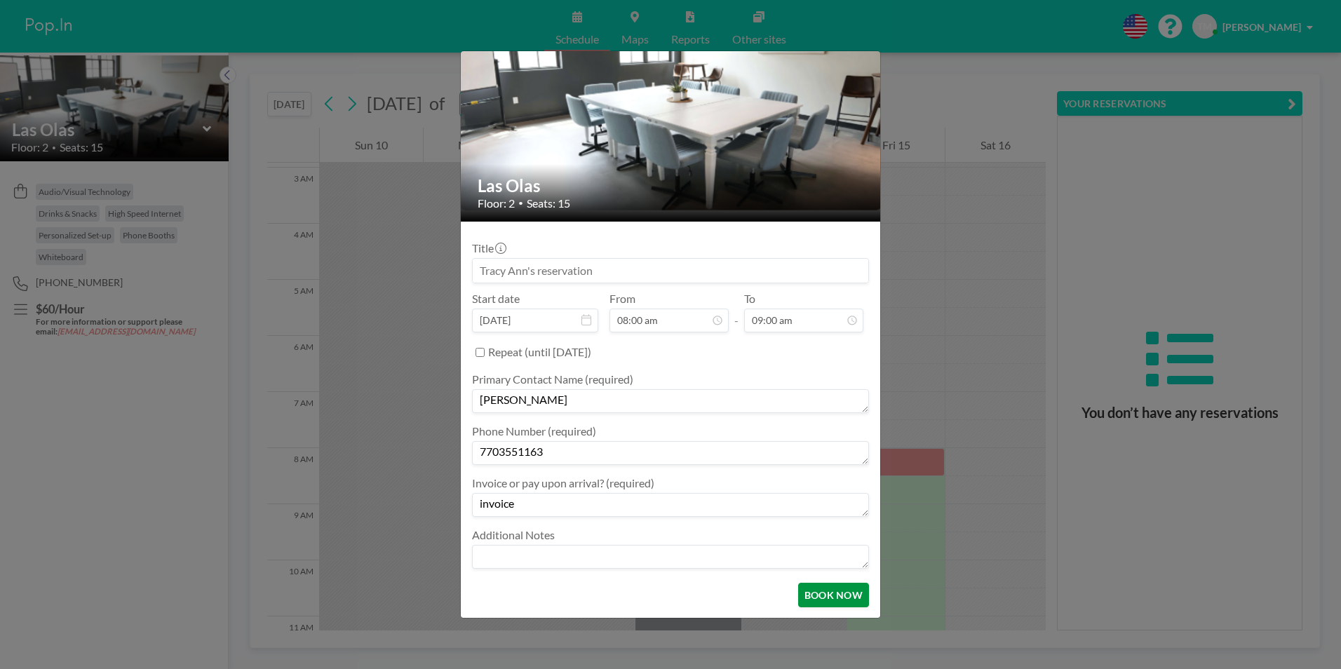
click at [833, 599] on button "BOOK NOW" at bounding box center [833, 595] width 71 height 25
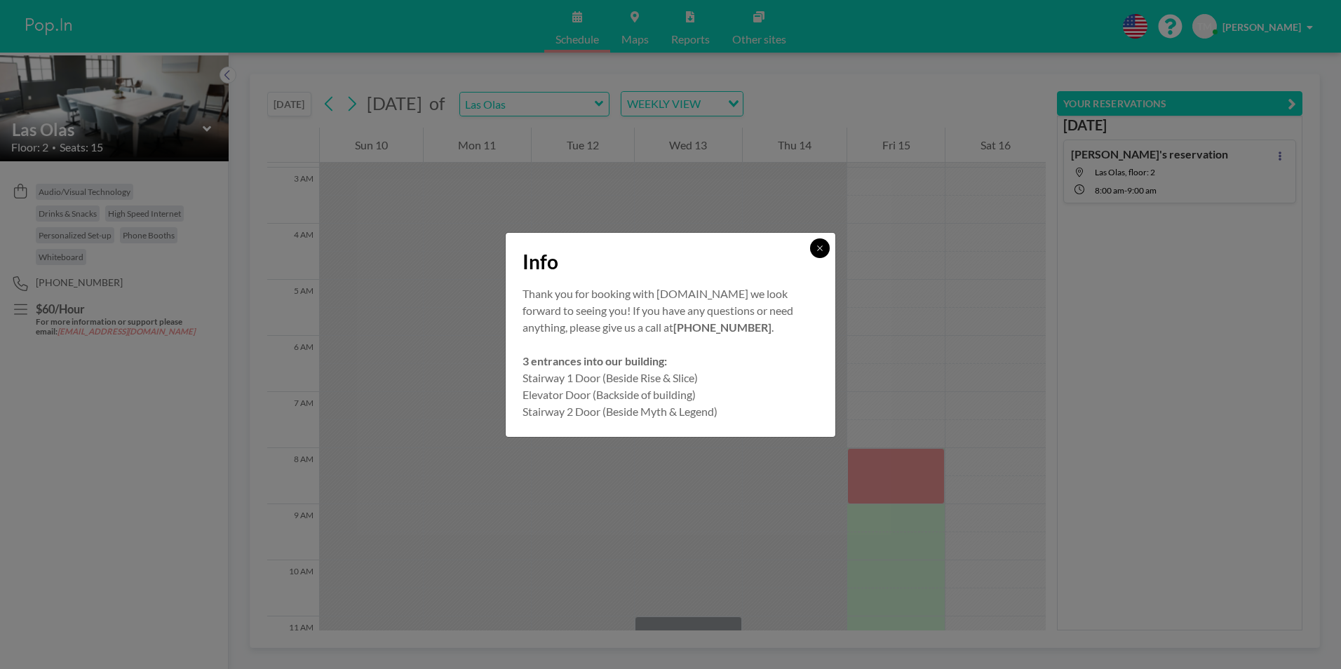
click at [822, 244] on icon at bounding box center [820, 248] width 8 height 8
